Goal: Information Seeking & Learning: Learn about a topic

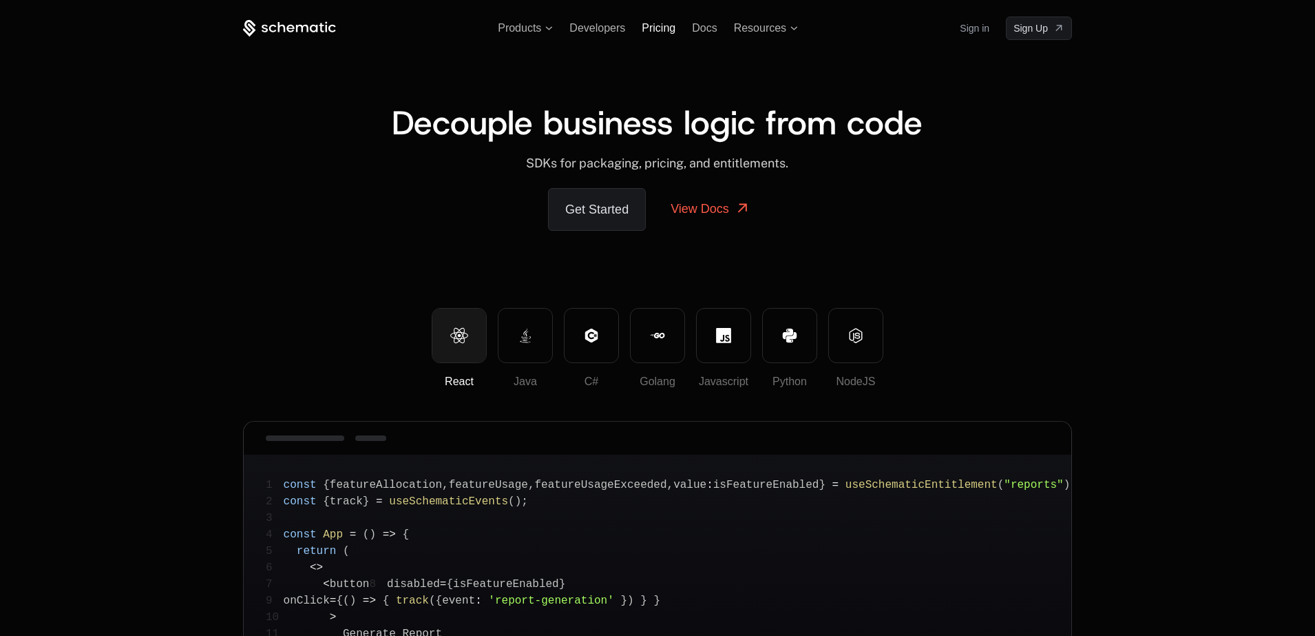
click at [659, 28] on span "Pricing" at bounding box center [659, 28] width 34 height 12
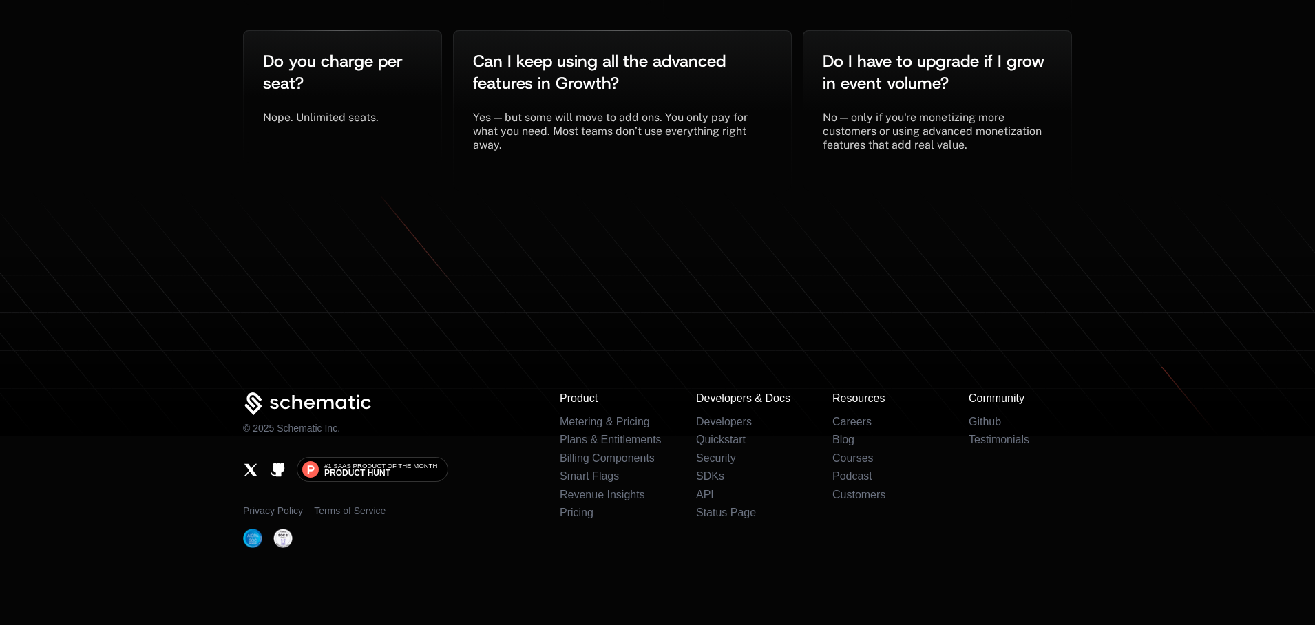
scroll to position [3083, 0]
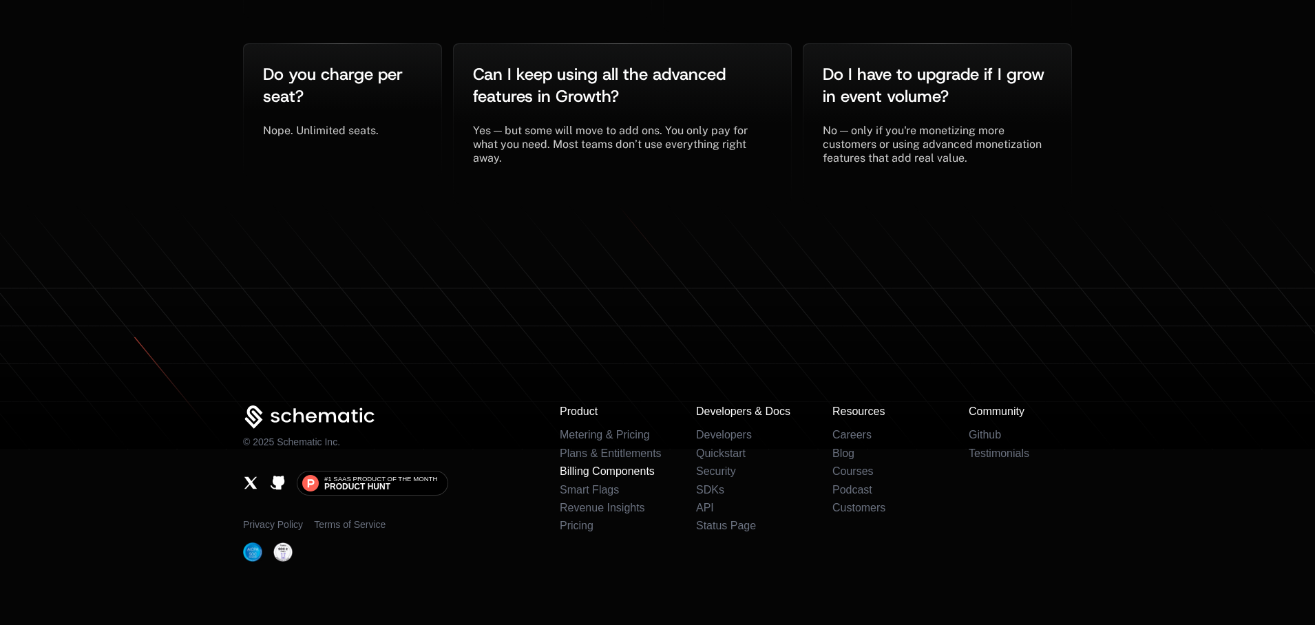
click at [592, 466] on link "Billing Components" at bounding box center [607, 472] width 95 height 12
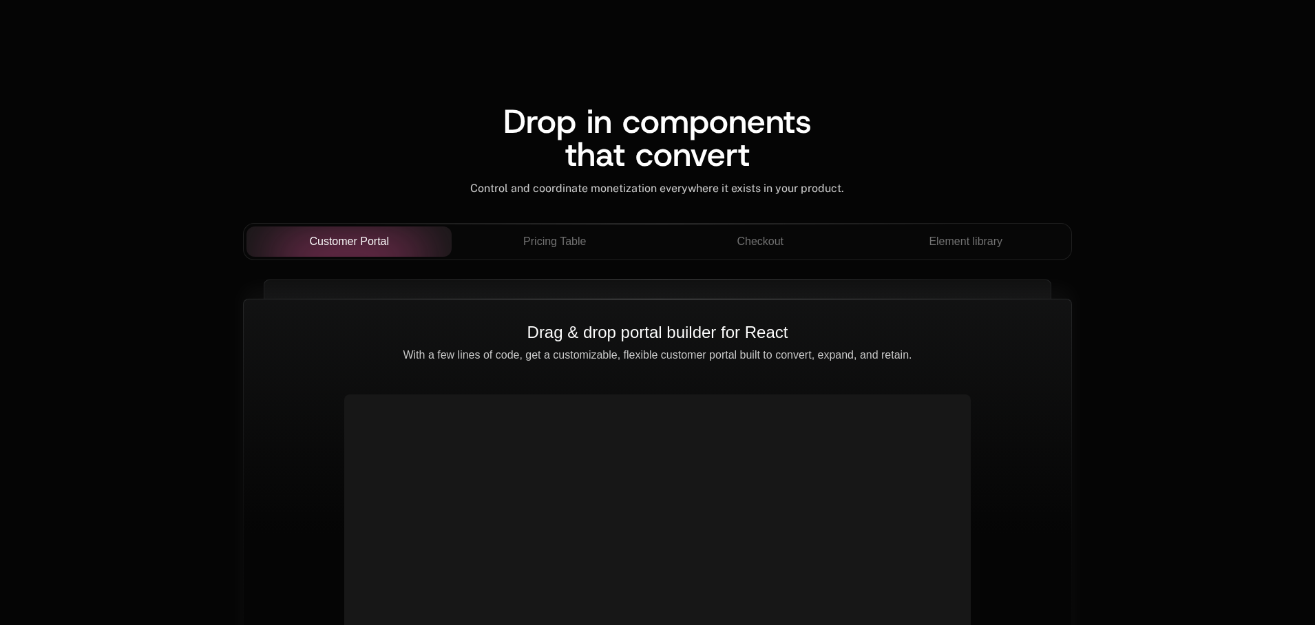
scroll to position [1136, 0]
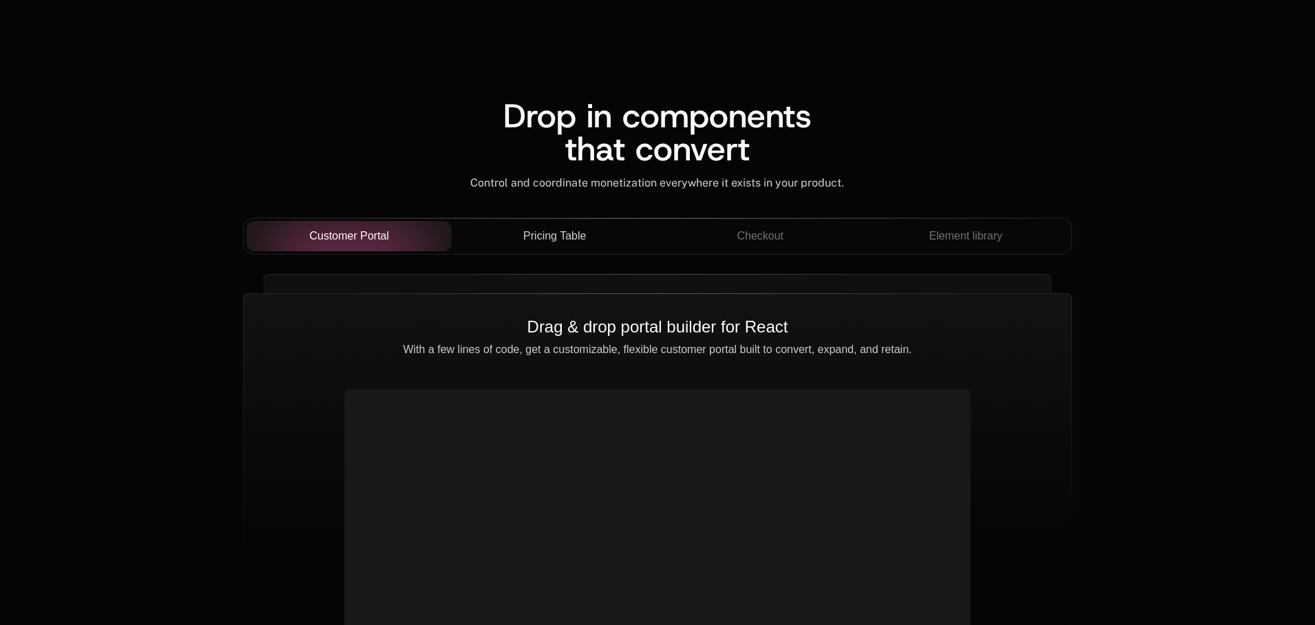
click at [579, 230] on span "Pricing Table" at bounding box center [554, 236] width 63 height 17
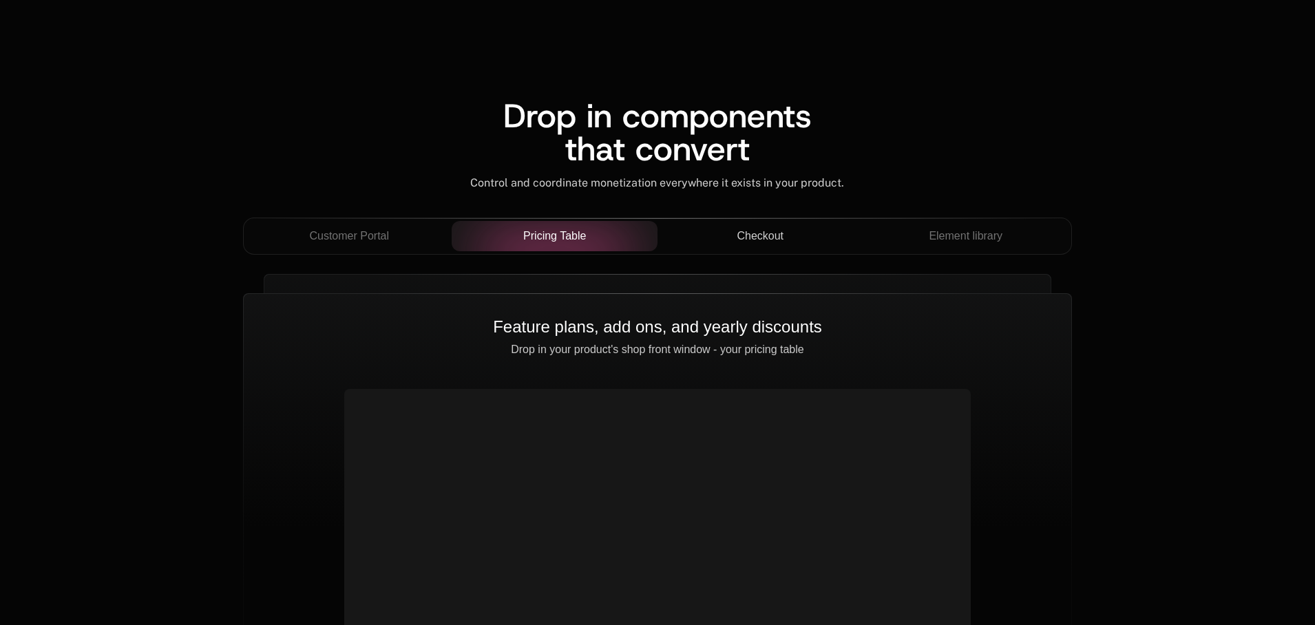
click at [750, 237] on span "Checkout" at bounding box center [760, 236] width 47 height 17
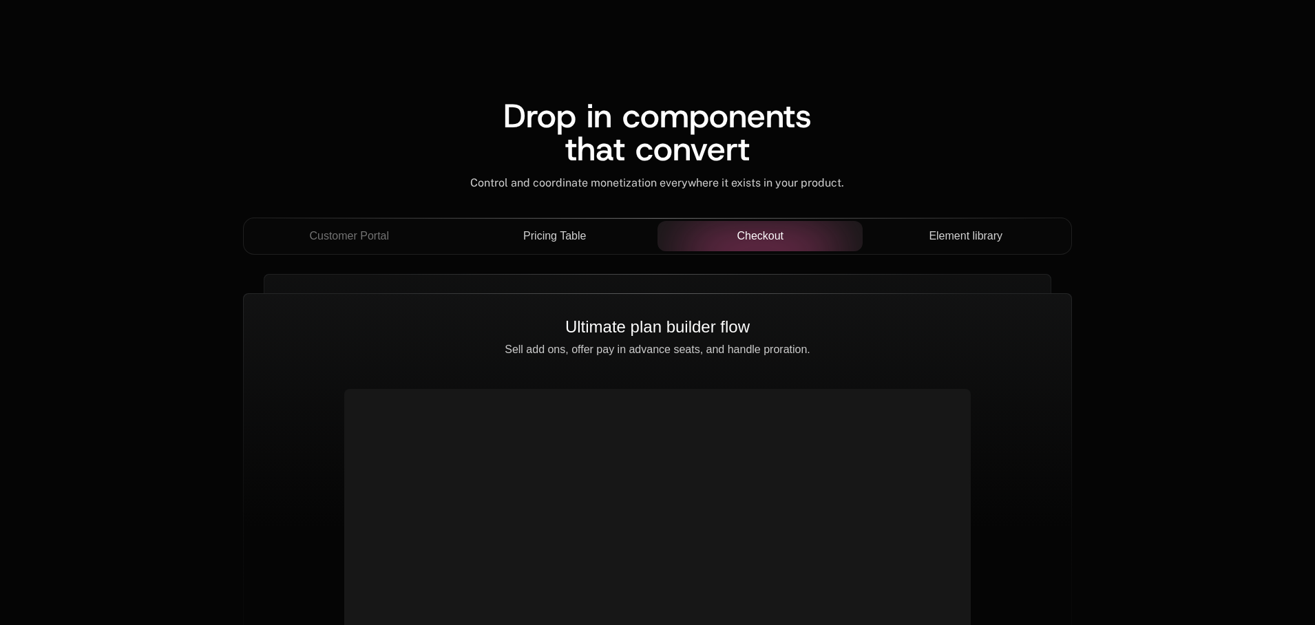
click at [939, 229] on span "Element library" at bounding box center [966, 236] width 74 height 17
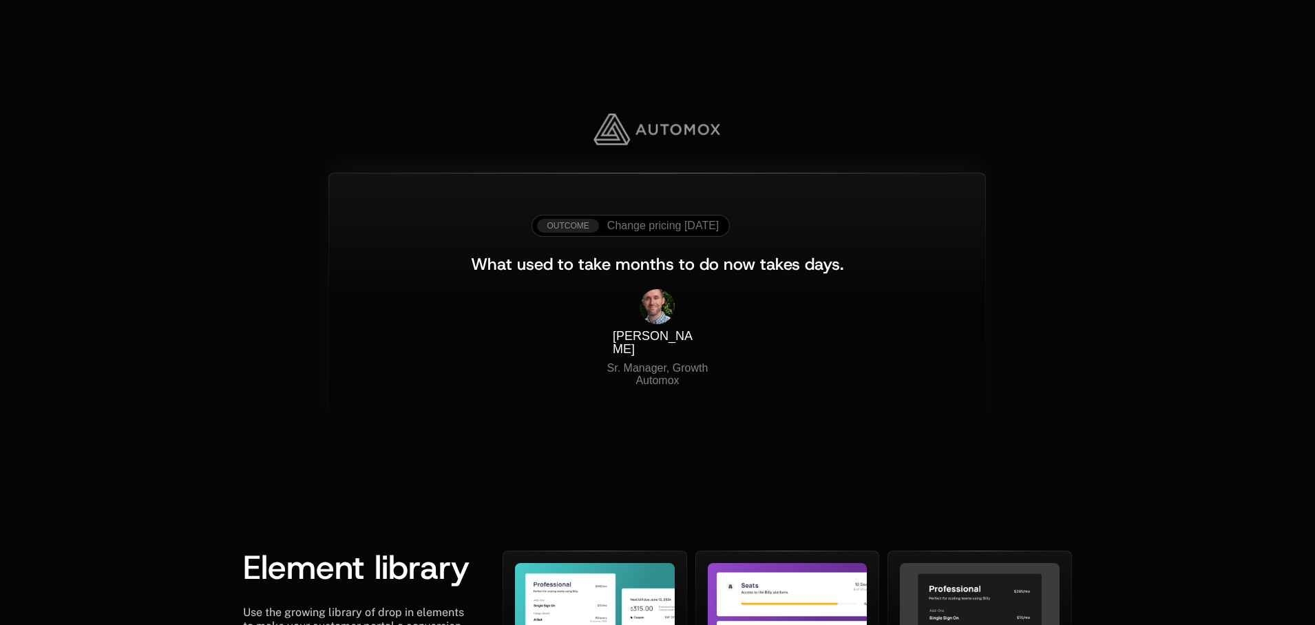
scroll to position [2392, 0]
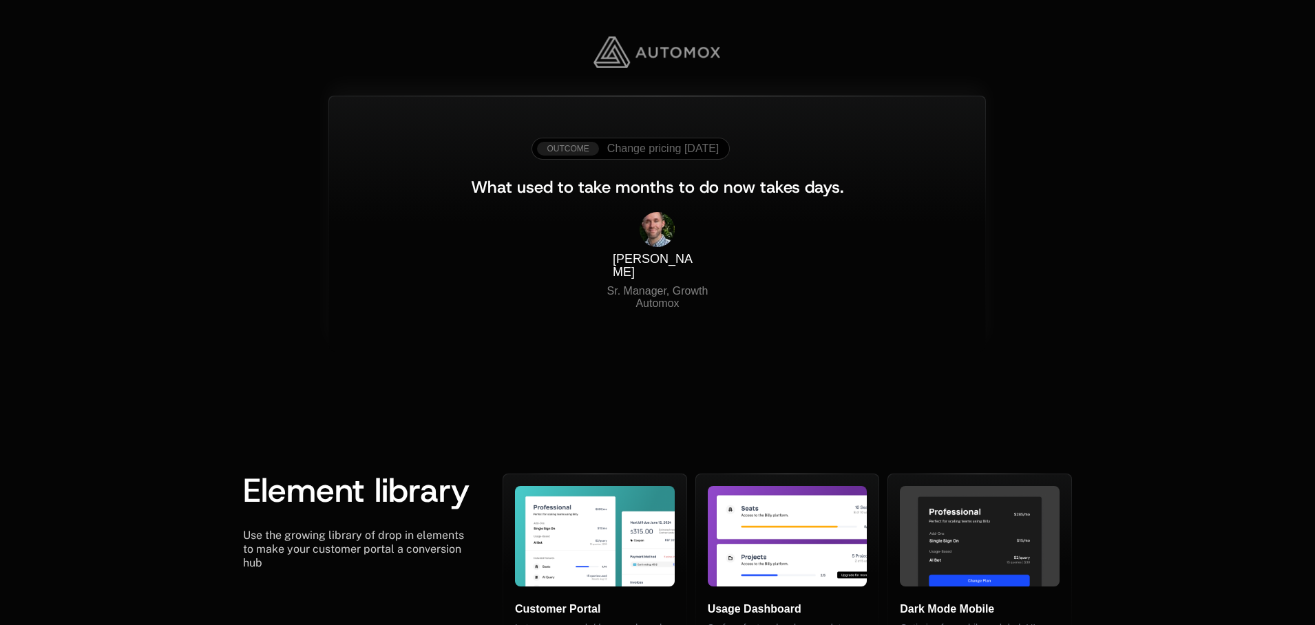
click at [662, 145] on span "Change pricing [DATE]" at bounding box center [663, 149] width 112 height 12
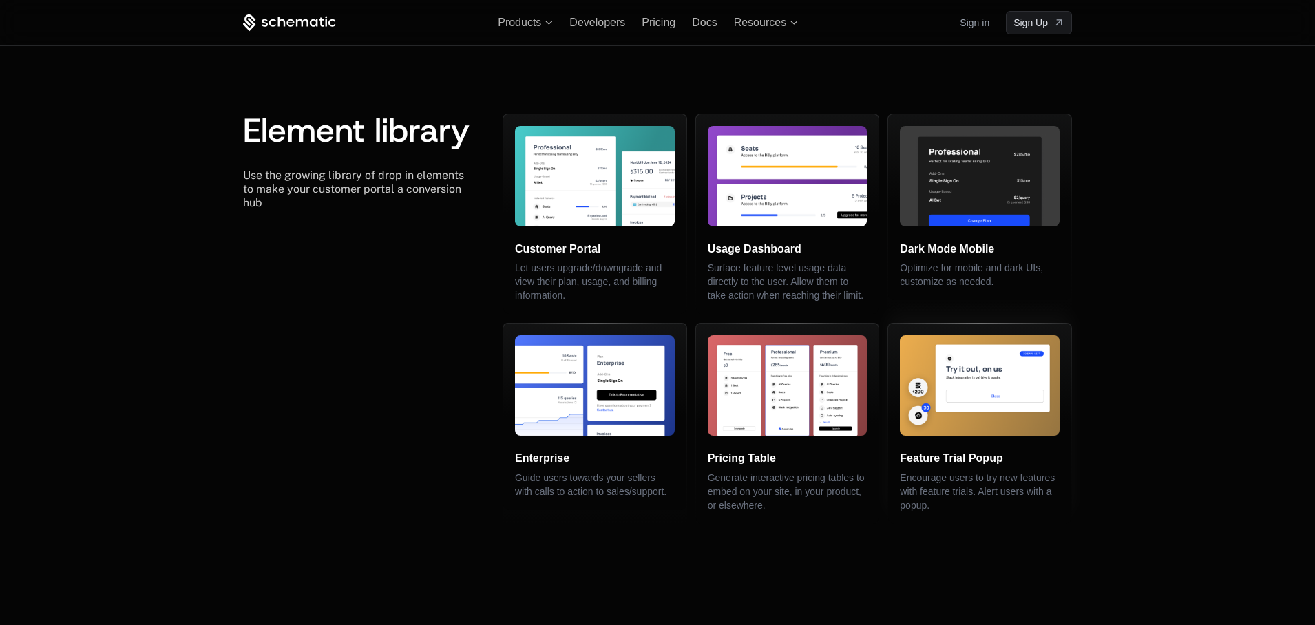
scroll to position [2707, 0]
